Goal: Task Accomplishment & Management: Use online tool/utility

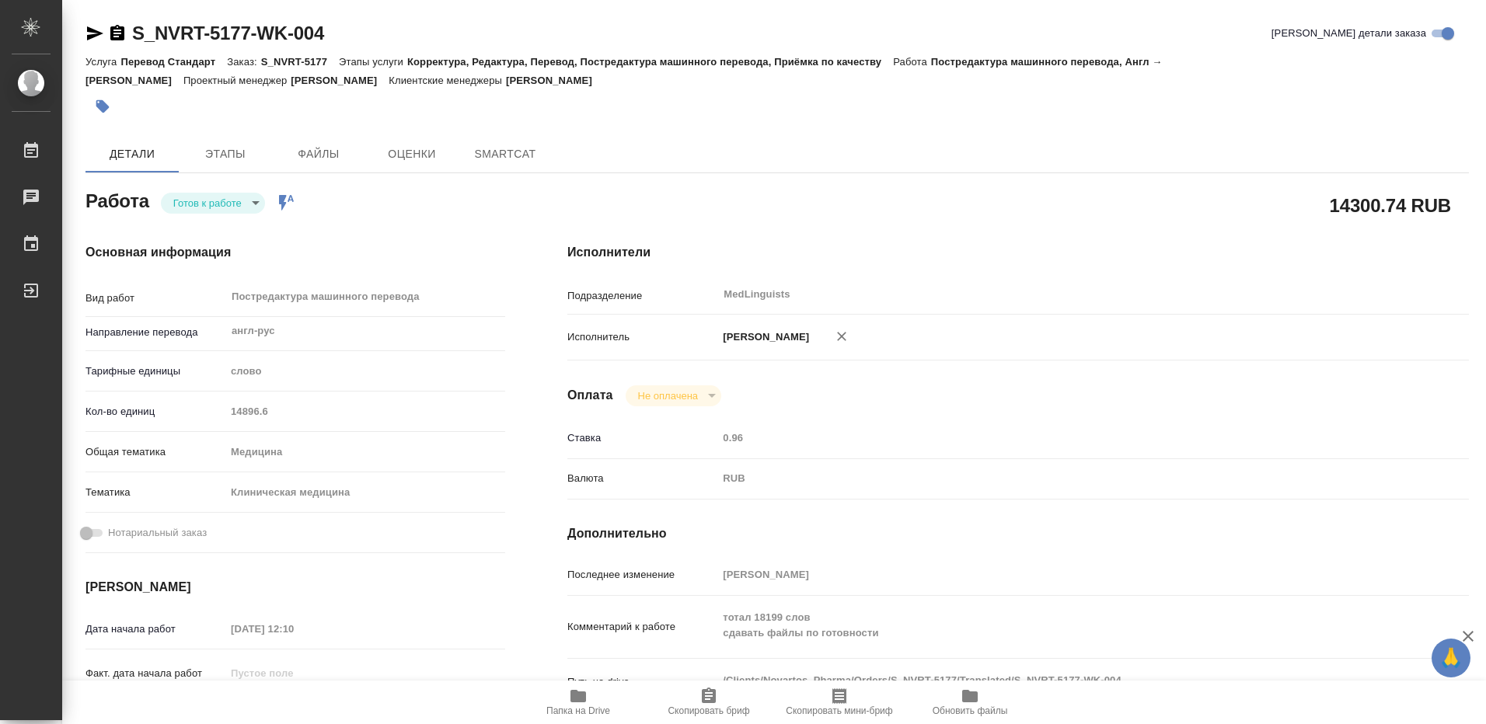
type textarea "x"
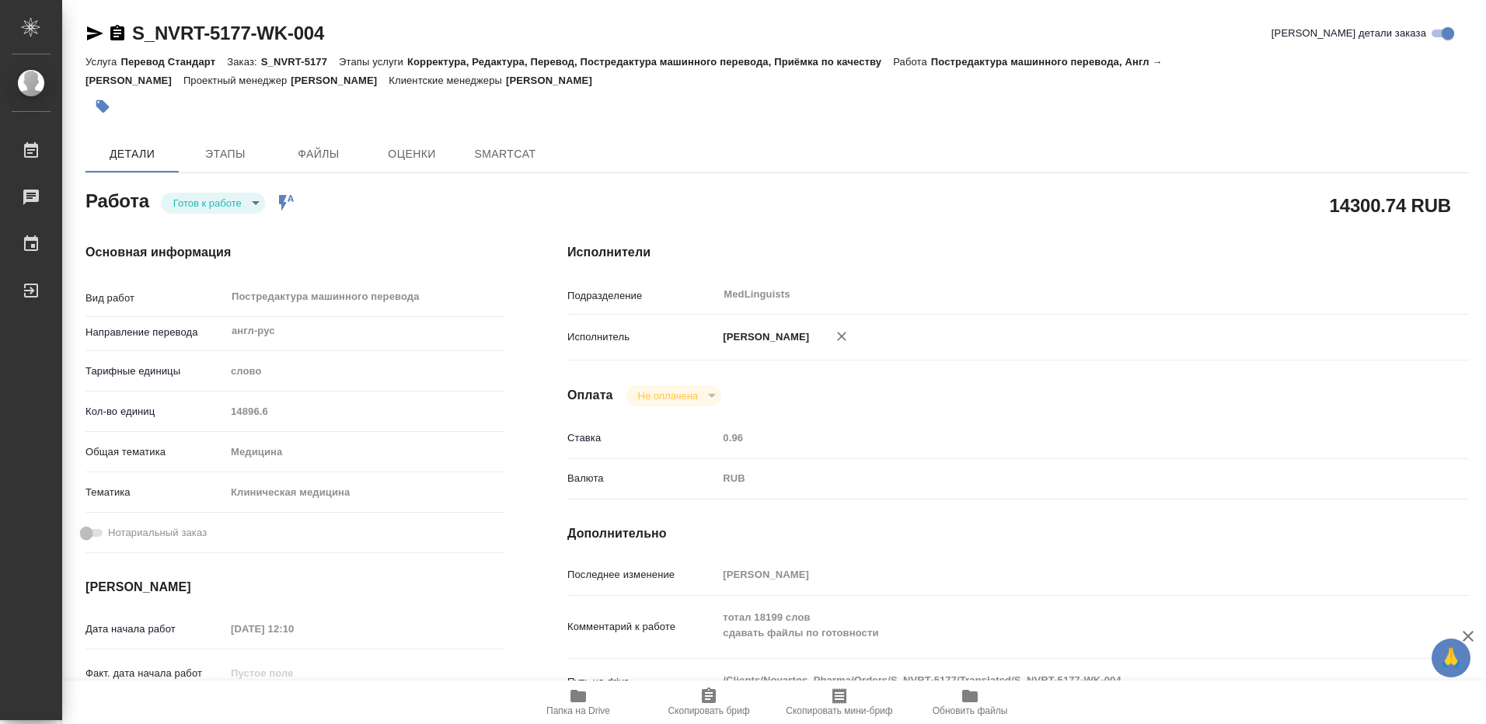
type textarea "x"
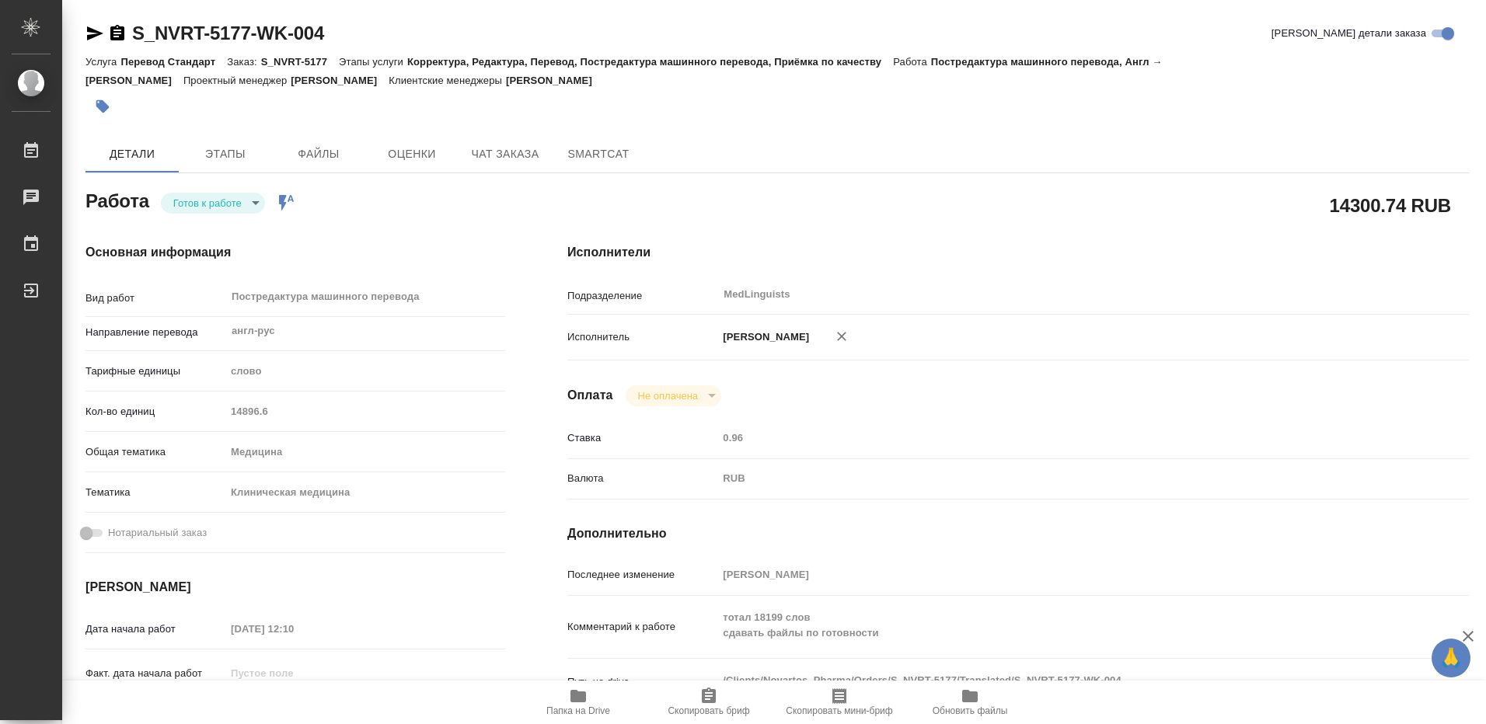
click at [579, 701] on icon "button" at bounding box center [578, 696] width 16 height 12
type textarea "x"
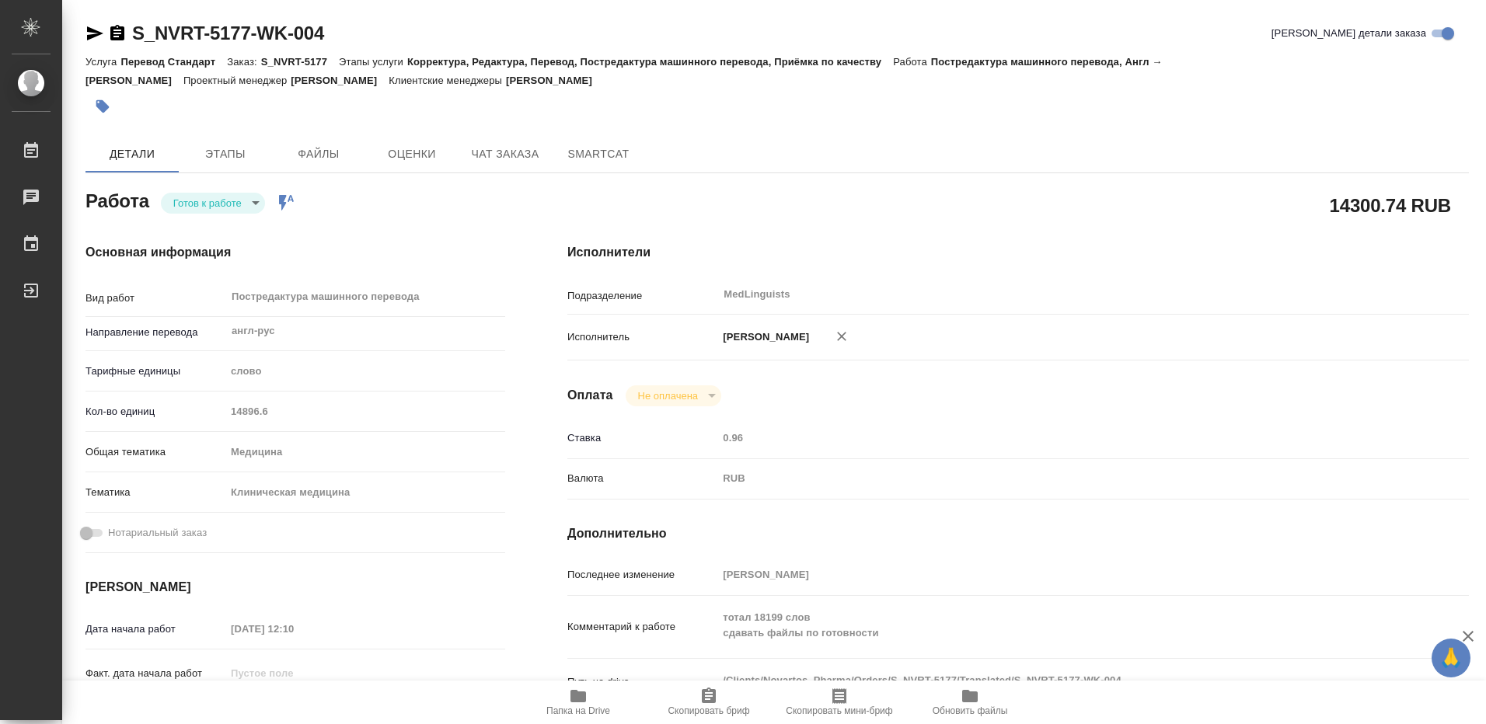
type textarea "x"
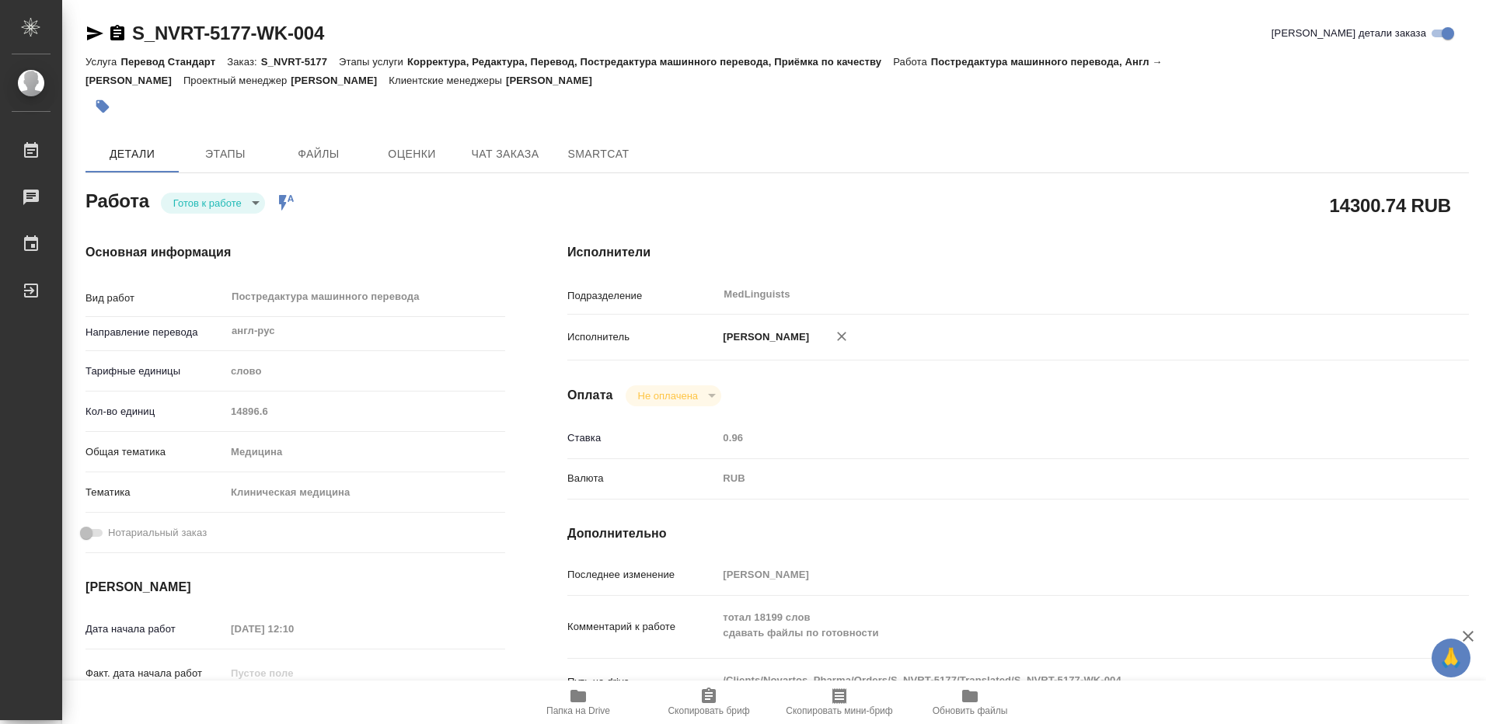
type textarea "x"
